Goal: Task Accomplishment & Management: Use online tool/utility

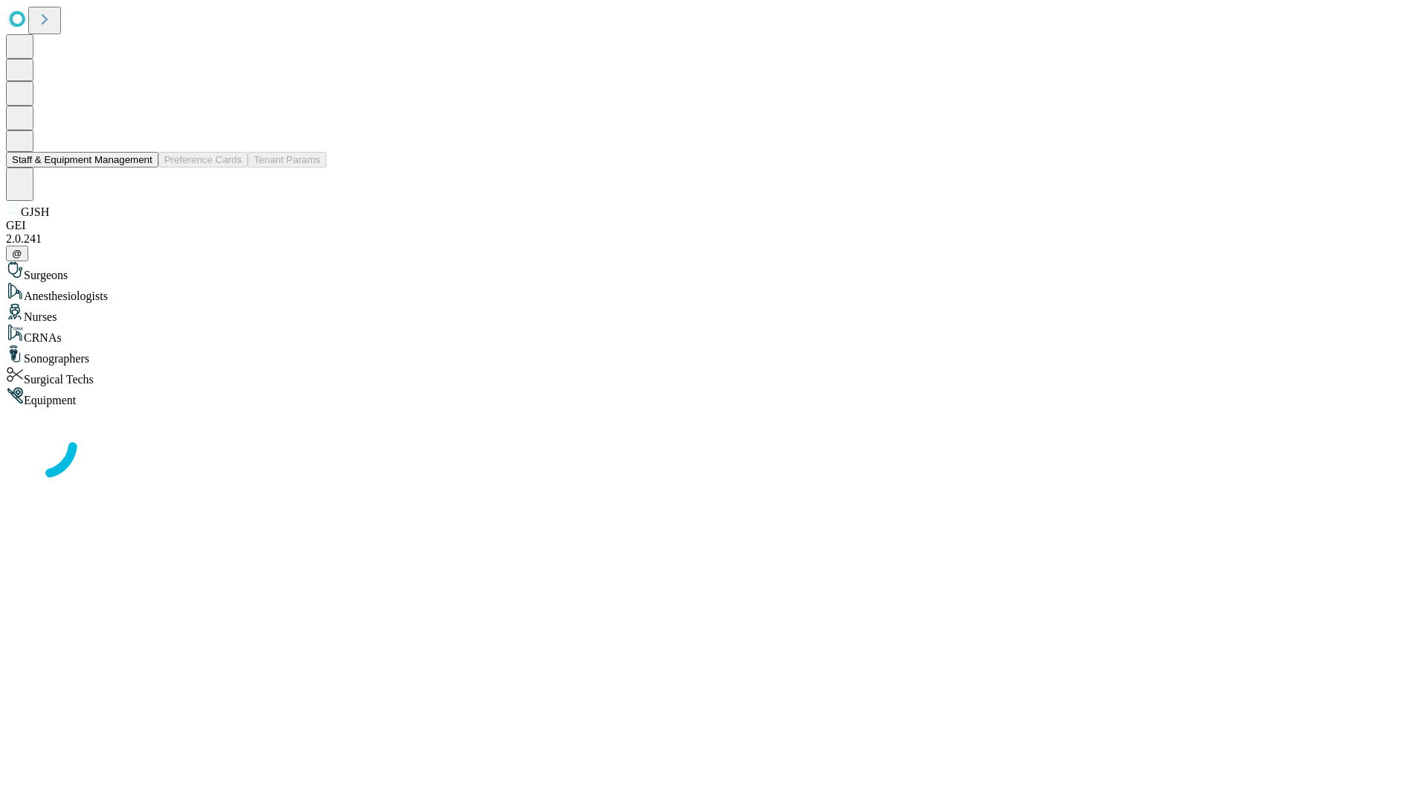
click at [142, 167] on button "Staff & Equipment Management" at bounding box center [82, 160] width 153 height 16
